Goal: Task Accomplishment & Management: Manage account settings

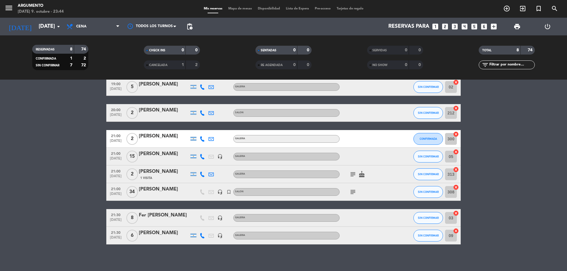
scroll to position [32, 0]
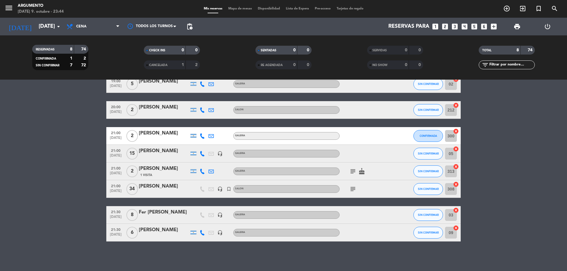
click at [148, 217] on div at bounding box center [164, 219] width 50 height 5
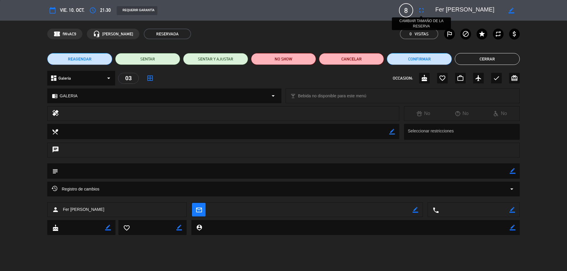
click at [419, 9] on icon "fullscreen" at bounding box center [421, 10] width 7 height 7
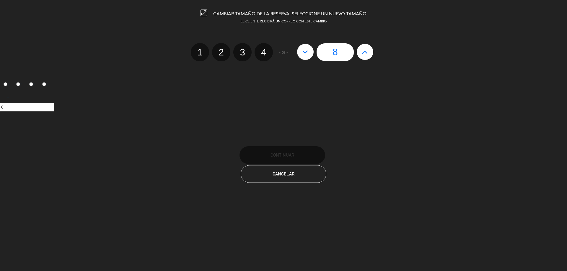
click at [365, 54] on icon at bounding box center [365, 51] width 6 height 9
type input "9"
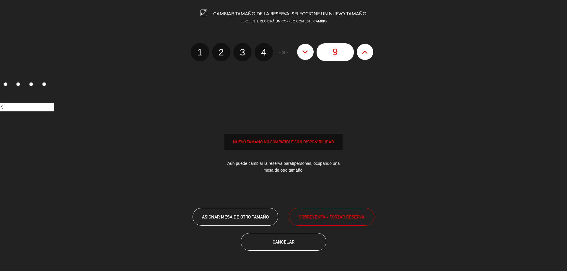
click at [365, 54] on icon at bounding box center [365, 51] width 6 height 9
type input "10"
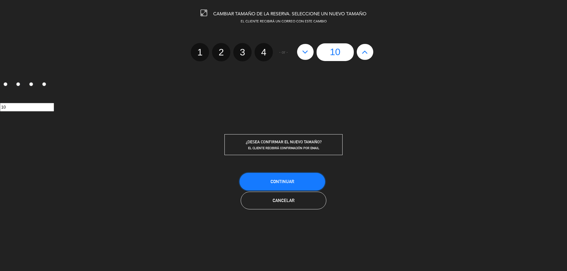
click at [296, 185] on button "Continuar" at bounding box center [283, 182] width 86 height 18
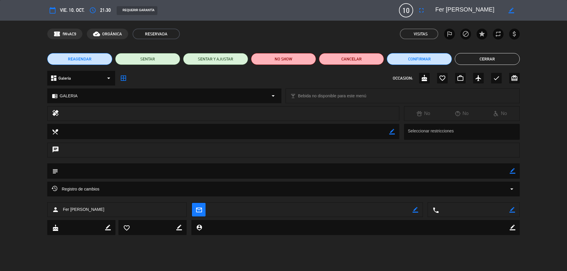
click at [512, 62] on button "Cerrar" at bounding box center [487, 59] width 65 height 12
